Goal: Task Accomplishment & Management: Complete application form

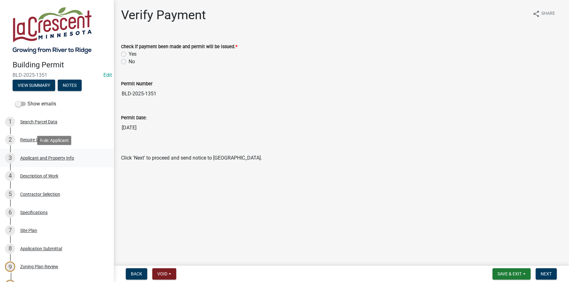
click at [34, 157] on div "Applicant and Property Info" at bounding box center [47, 158] width 54 height 4
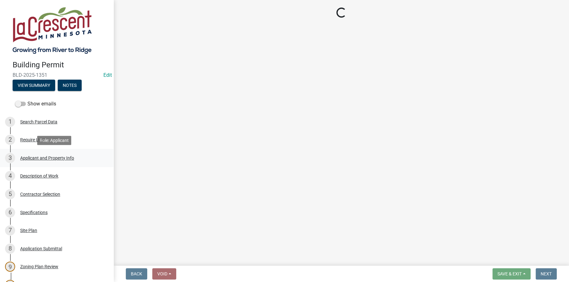
select select "e838c9e2-1e6e-4405-bddc-a3335cd38b08"
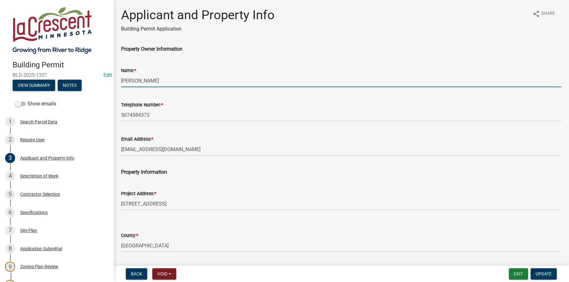
click at [146, 81] on input "WOODARD,RYAN L" at bounding box center [341, 80] width 440 height 13
click at [171, 81] on input "WOODARD, RYAN L" at bounding box center [341, 80] width 440 height 13
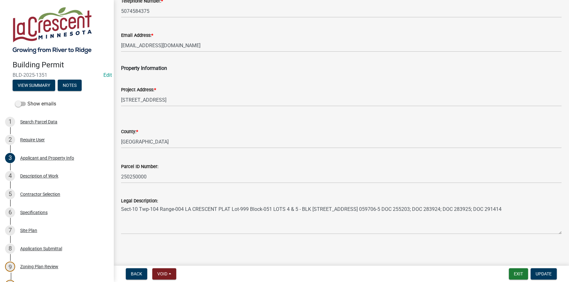
scroll to position [105, 0]
type input "WOODARD, RYAN"
click at [539, 275] on span "Update" at bounding box center [543, 274] width 16 height 5
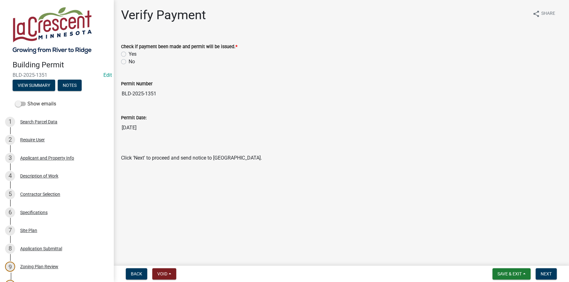
click at [129, 53] on label "Yes" at bounding box center [133, 54] width 8 height 8
click at [129, 53] on input "Yes" at bounding box center [131, 52] width 4 height 4
radio input "true"
click at [547, 276] on span "Next" at bounding box center [545, 274] width 11 height 5
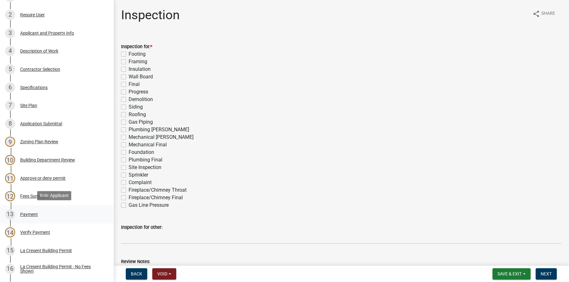
scroll to position [126, 0]
click at [51, 249] on div "La Cresent Building Permit" at bounding box center [46, 250] width 52 height 4
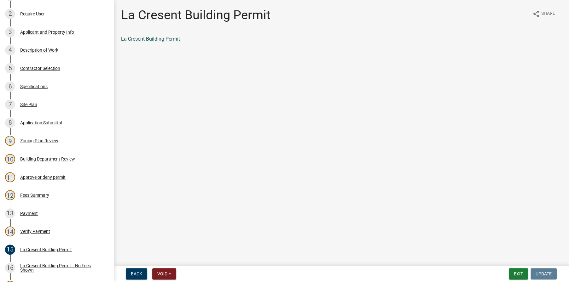
click at [160, 38] on link "La Cresent Building Permit" at bounding box center [150, 39] width 59 height 6
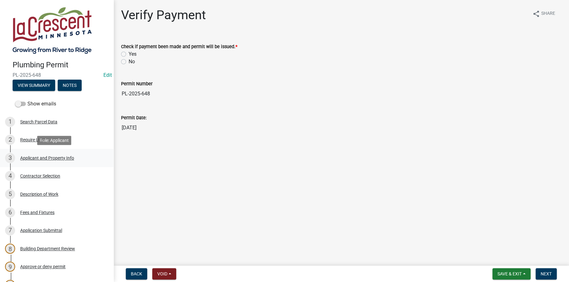
click at [39, 156] on div "Applicant and Property Info" at bounding box center [47, 158] width 54 height 4
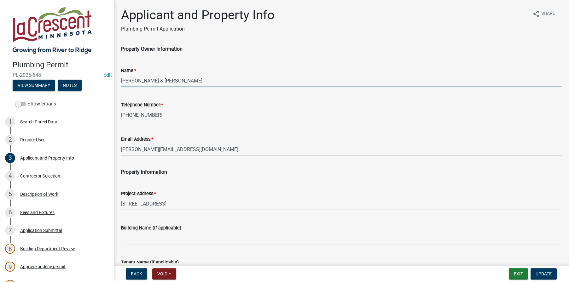
click at [152, 80] on input "[PERSON_NAME] & [PERSON_NAME]" at bounding box center [341, 80] width 440 height 13
click at [170, 80] on input "[PERSON_NAME] & [PERSON_NAME]" at bounding box center [341, 80] width 440 height 13
click at [196, 78] on input "[PERSON_NAME] & [PERSON_NAME]" at bounding box center [341, 80] width 440 height 13
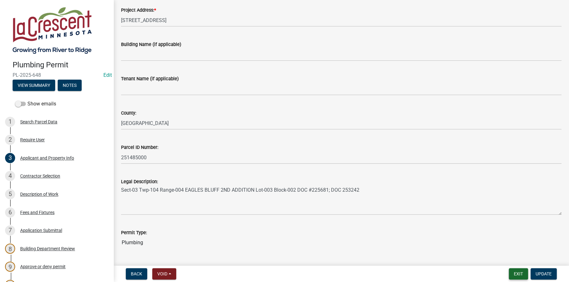
scroll to position [199, 0]
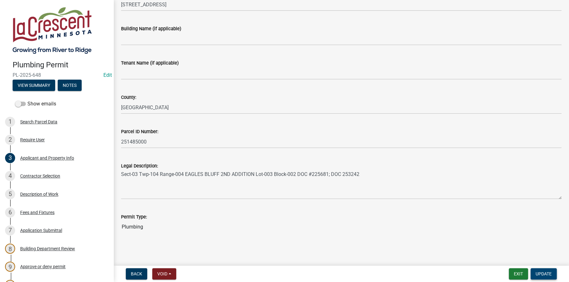
type input "[PERSON_NAME] & [PERSON_NAME]"
click at [537, 272] on span "Update" at bounding box center [543, 274] width 16 height 5
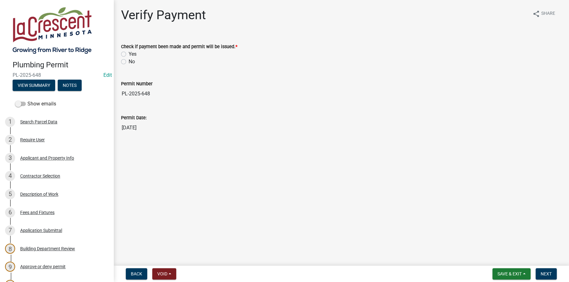
click at [129, 53] on label "Yes" at bounding box center [133, 54] width 8 height 8
click at [129, 53] on input "Yes" at bounding box center [131, 52] width 4 height 4
radio input "true"
click at [548, 275] on span "Next" at bounding box center [545, 274] width 11 height 5
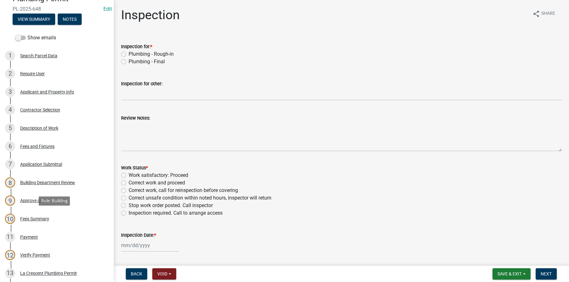
scroll to position [158, 0]
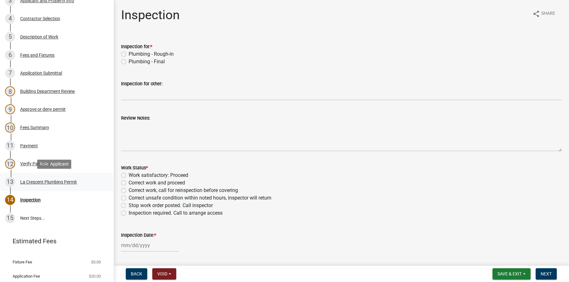
click at [34, 181] on div "La Crescent Plumbing Permit" at bounding box center [48, 182] width 57 height 4
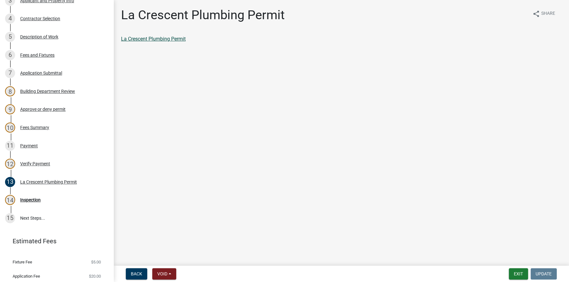
click at [153, 40] on link "La Crescent Plumbing Permit" at bounding box center [153, 39] width 65 height 6
